Goal: Transaction & Acquisition: Purchase product/service

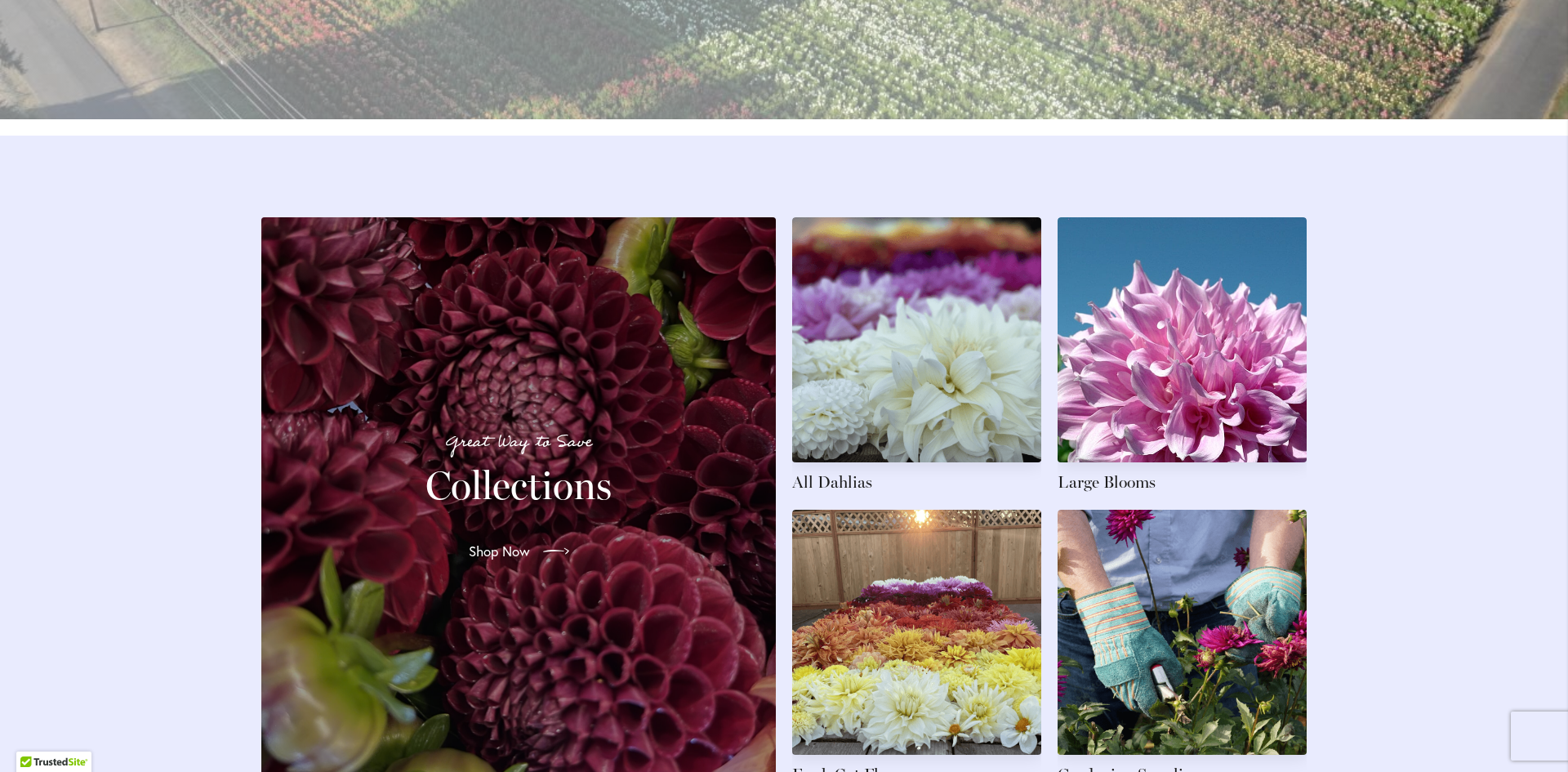
scroll to position [2287, 0]
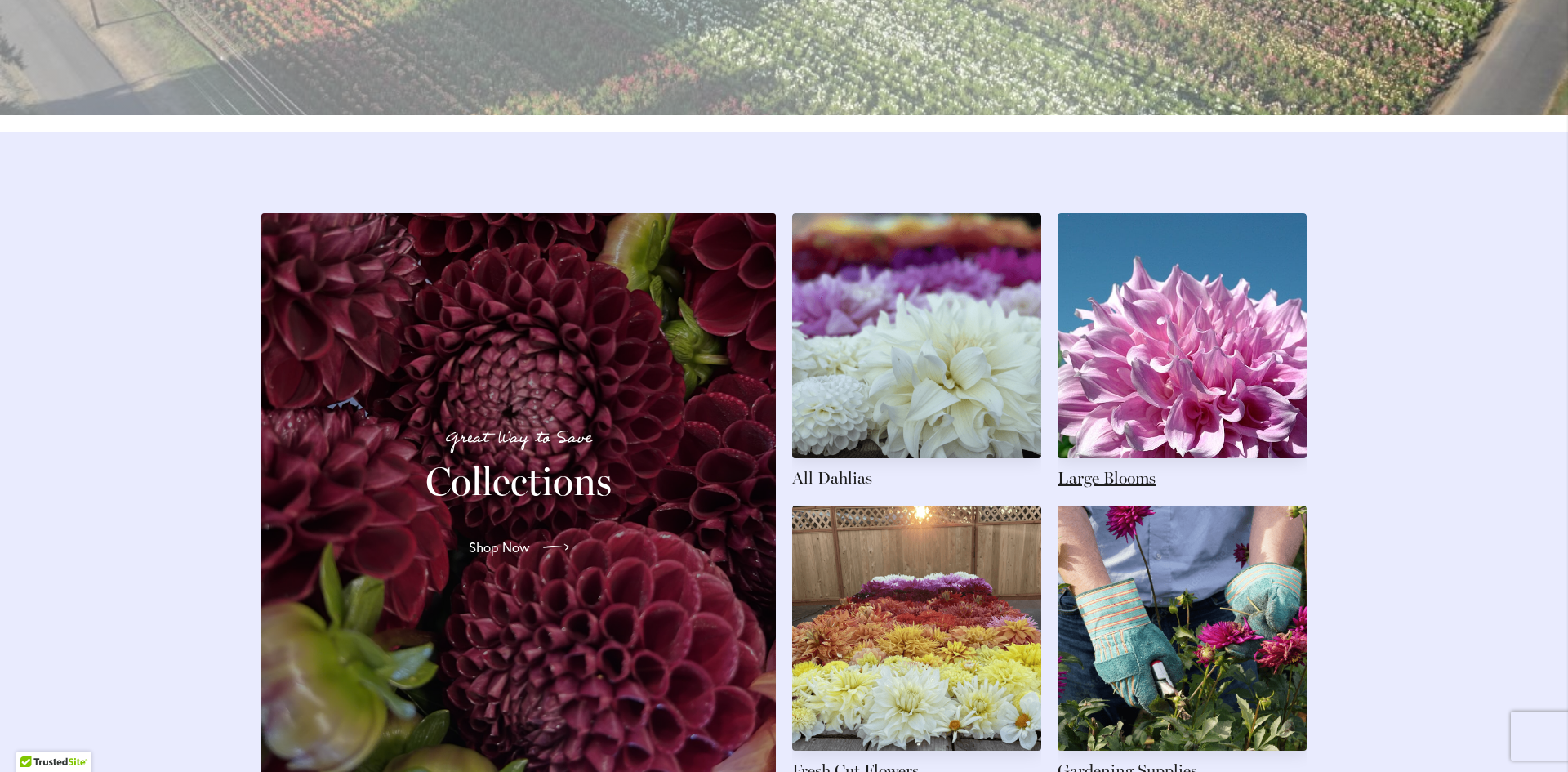
click at [1135, 407] on link at bounding box center [1182, 351] width 249 height 276
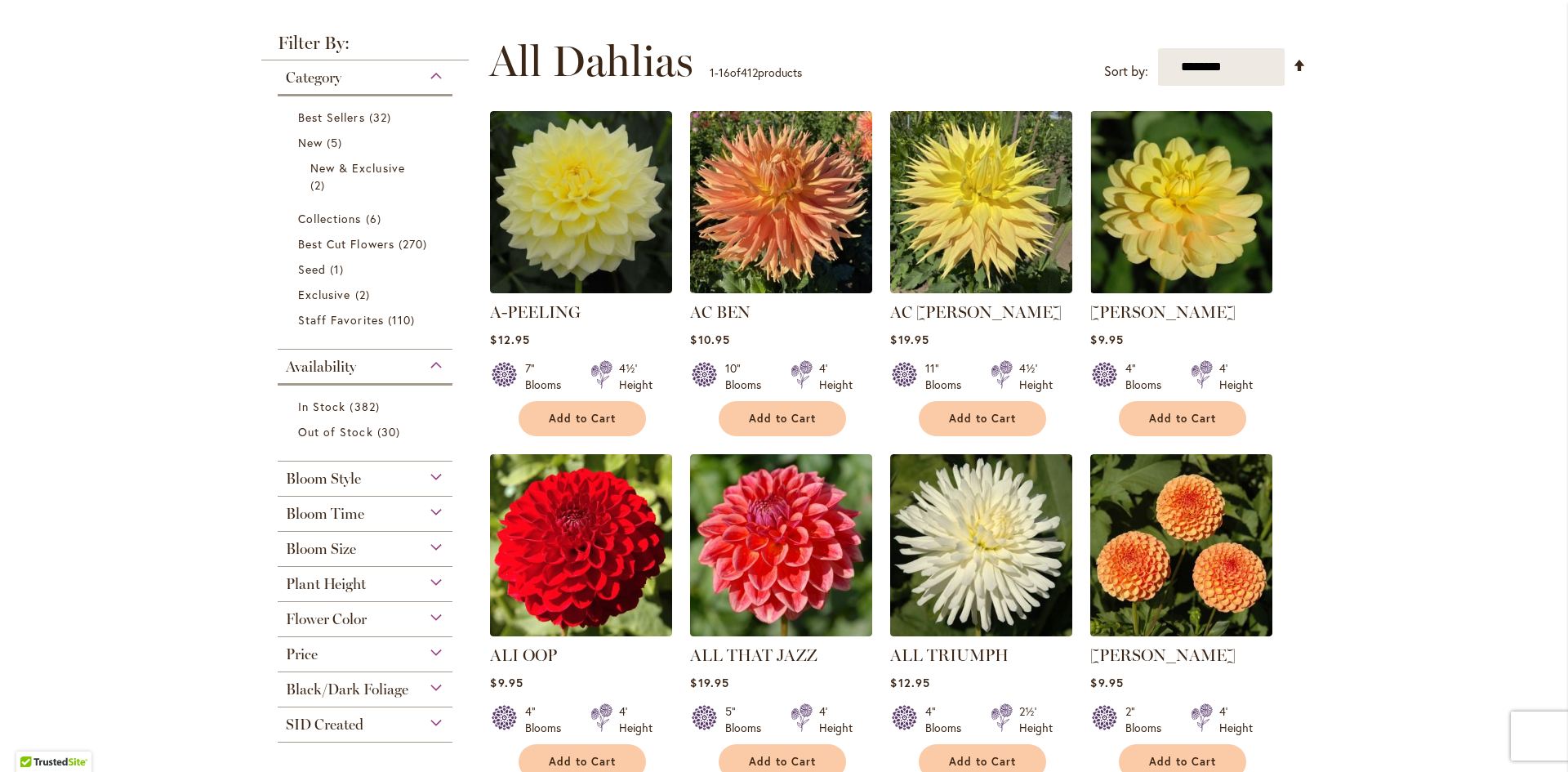
scroll to position [327, 0]
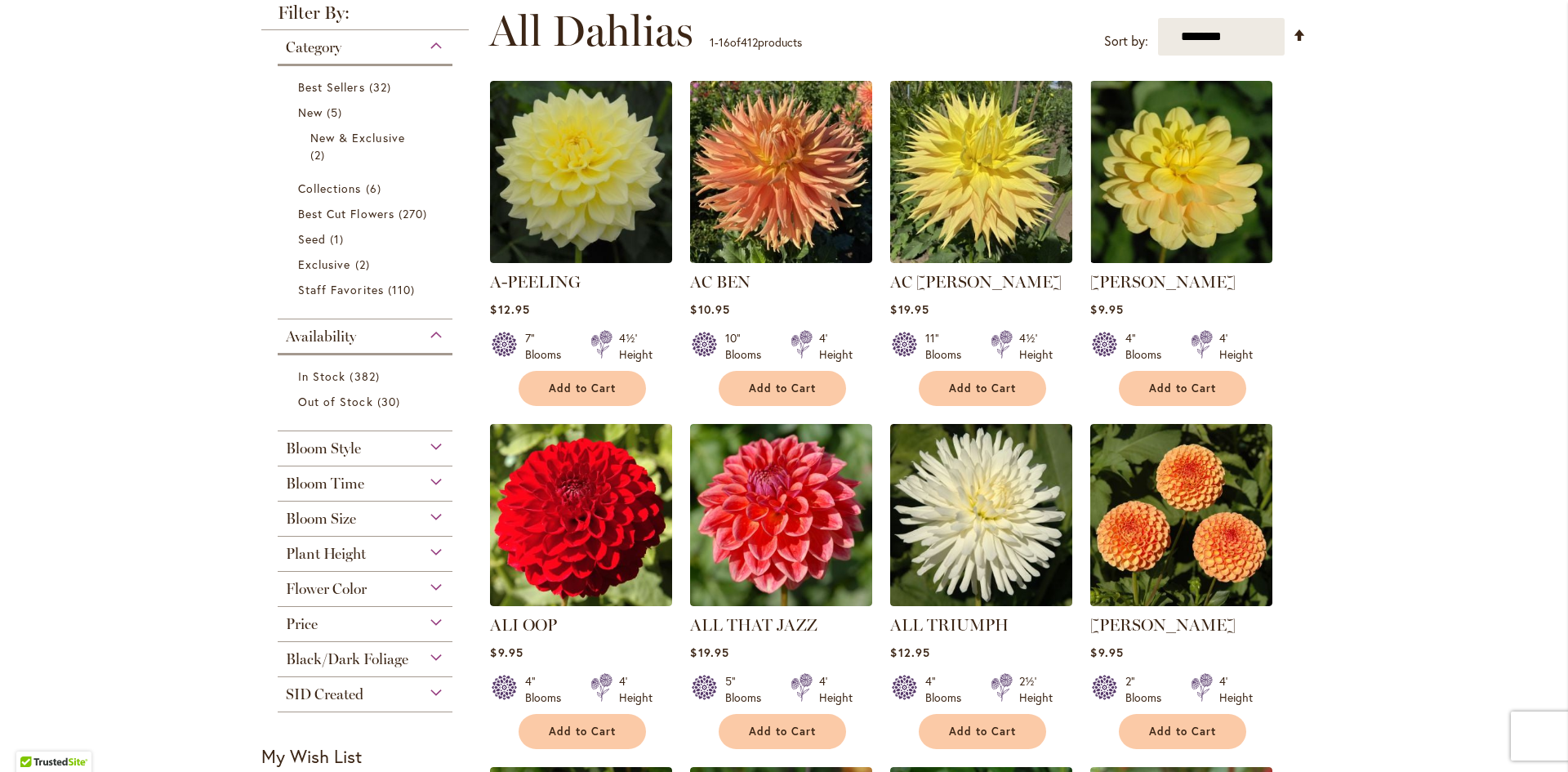
click at [435, 513] on div "Bloom Size" at bounding box center [366, 515] width 175 height 26
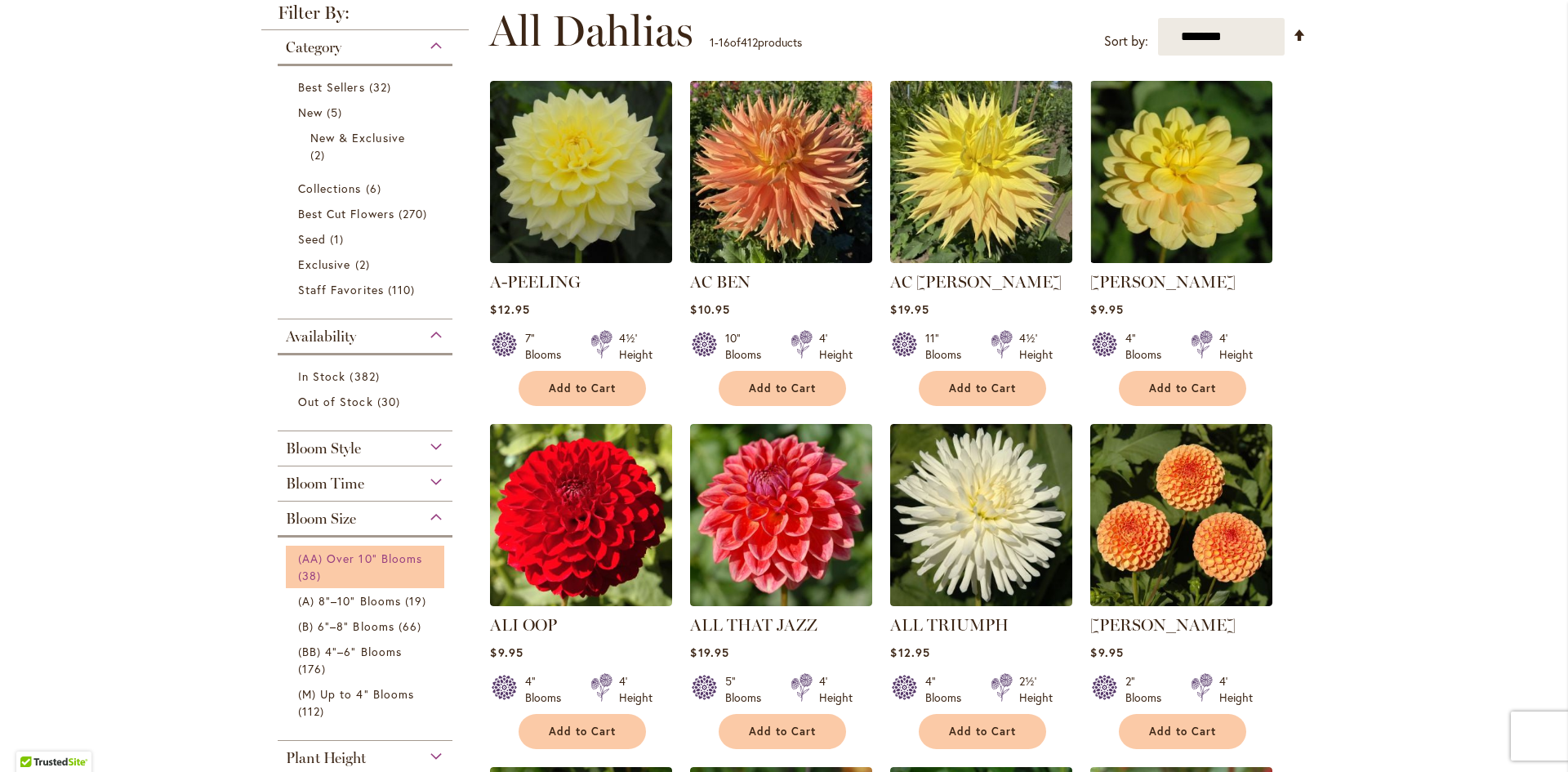
click at [340, 561] on span "(AA) Over 10" Blooms" at bounding box center [360, 559] width 124 height 16
